Goal: Navigation & Orientation: Find specific page/section

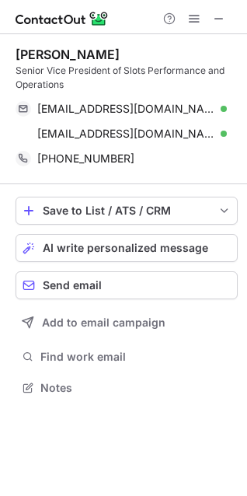
scroll to position [377, 247]
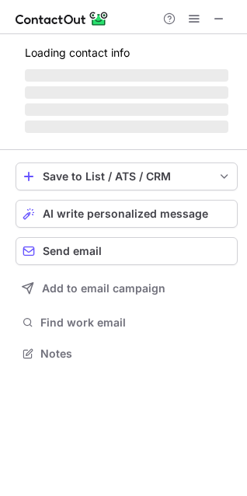
scroll to position [338, 247]
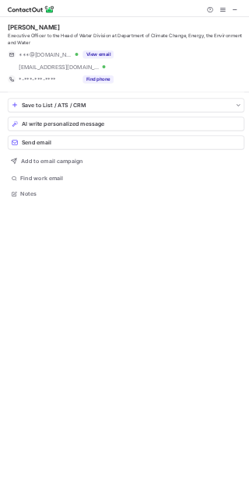
scroll to position [377, 249]
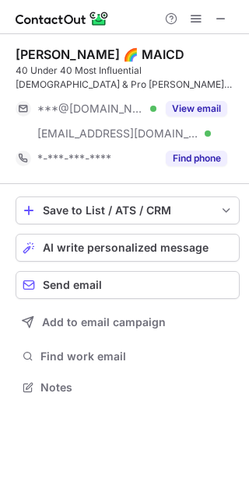
scroll to position [377, 249]
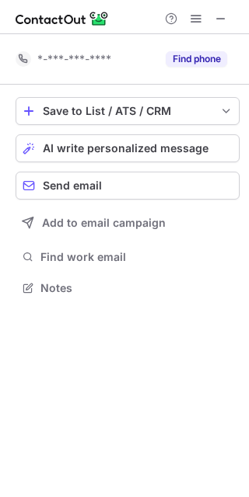
scroll to position [277, 249]
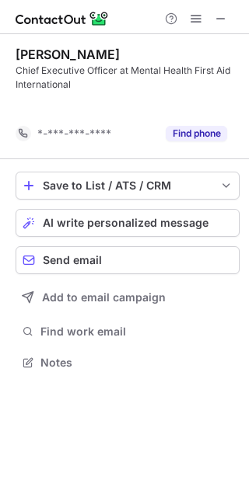
scroll to position [327, 249]
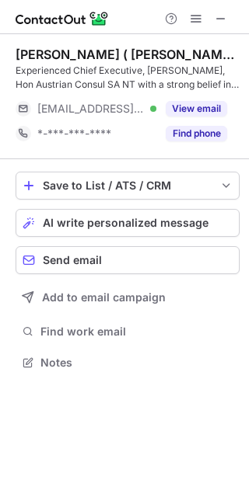
scroll to position [352, 249]
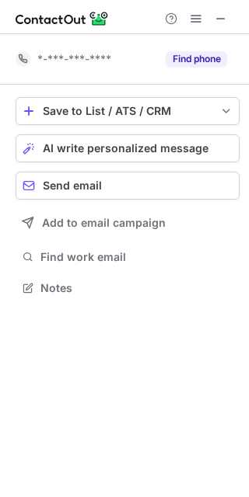
scroll to position [277, 249]
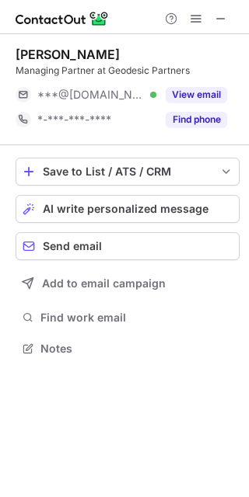
scroll to position [338, 249]
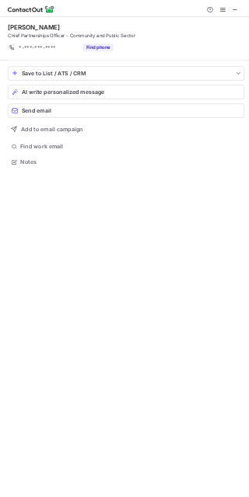
scroll to position [327, 249]
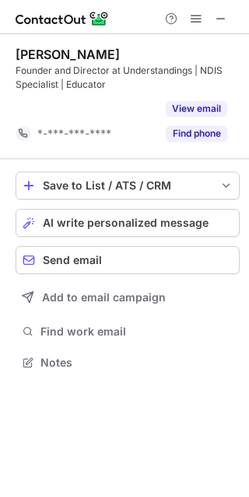
scroll to position [327, 249]
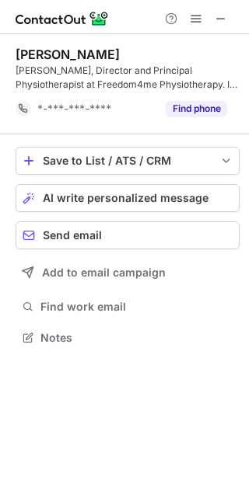
scroll to position [327, 249]
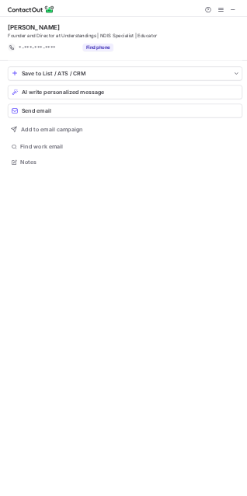
scroll to position [327, 247]
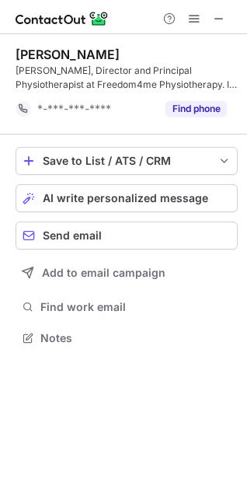
scroll to position [327, 247]
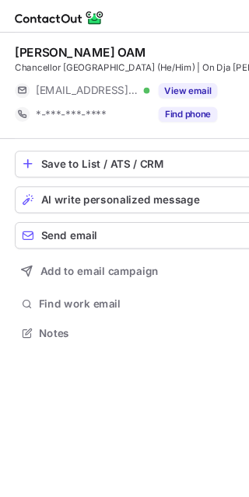
scroll to position [352, 249]
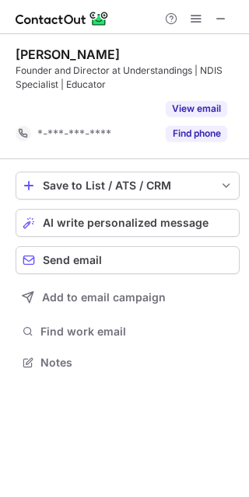
scroll to position [327, 249]
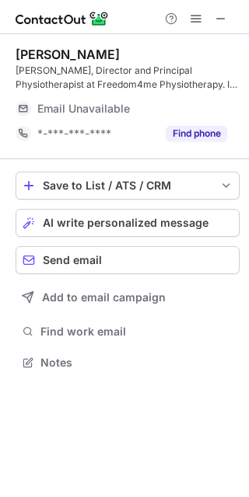
scroll to position [352, 249]
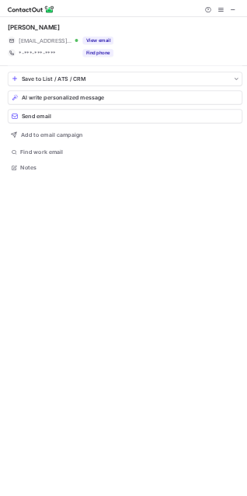
scroll to position [324, 247]
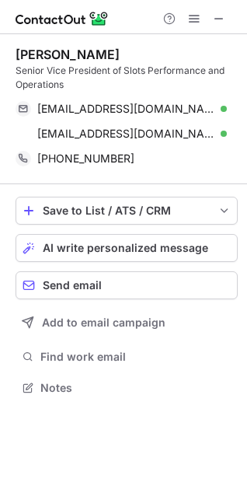
scroll to position [377, 247]
